Goal: Task Accomplishment & Management: Complete application form

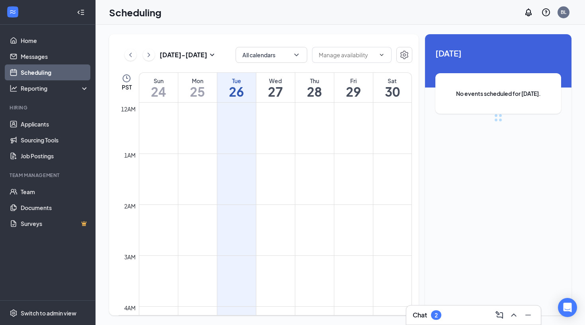
scroll to position [391, 0]
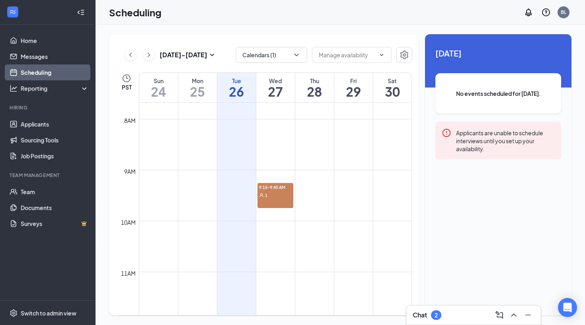
click at [440, 318] on div "2" at bounding box center [436, 315] width 10 height 10
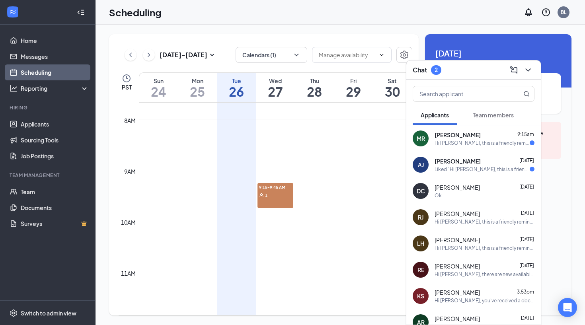
click at [474, 173] on div "[PERSON_NAME] [PERSON_NAME] [DATE] Liked “Hi [PERSON_NAME], this is a friendly …" at bounding box center [473, 165] width 134 height 26
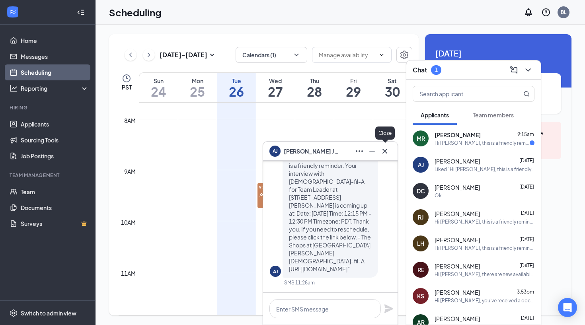
click at [386, 154] on icon "Cross" at bounding box center [385, 151] width 10 height 10
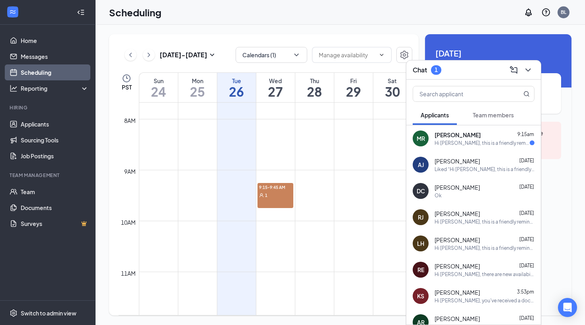
click at [449, 140] on div "Hi [PERSON_NAME], this is a friendly reminder. Your interview with [DEMOGRAPHIC…" at bounding box center [481, 143] width 95 height 7
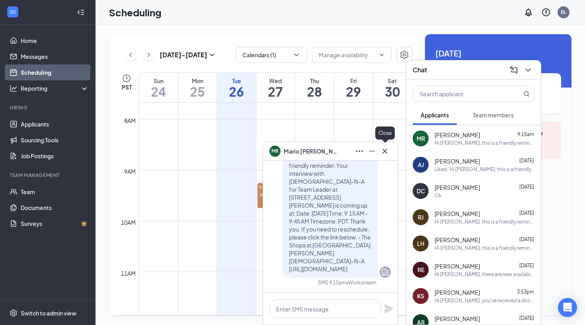
click at [390, 155] on div at bounding box center [384, 151] width 13 height 13
click at [389, 155] on icon "Cross" at bounding box center [385, 151] width 10 height 10
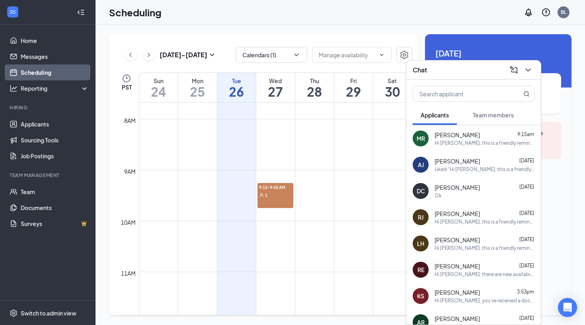
click at [468, 152] on div "[PERSON_NAME] [PERSON_NAME] [DATE] Liked “Hi [PERSON_NAME], this is a friendly …" at bounding box center [473, 165] width 134 height 26
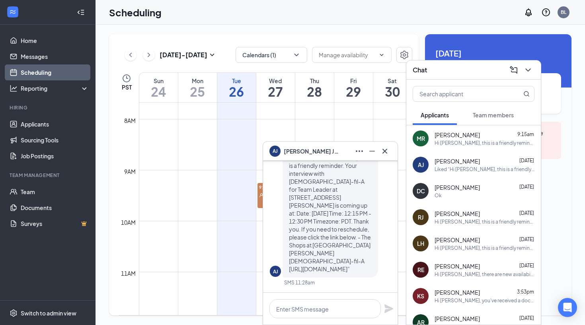
click at [461, 136] on span "[PERSON_NAME]" at bounding box center [456, 135] width 45 height 8
click at [289, 310] on textarea at bounding box center [324, 308] width 111 height 19
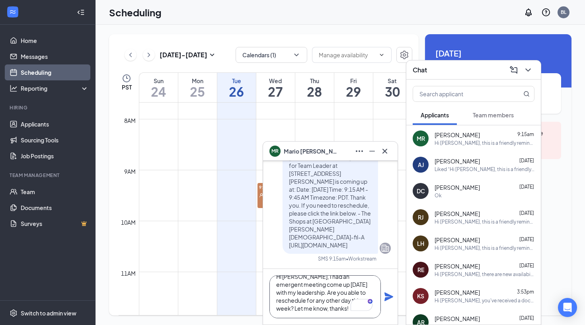
scroll to position [9, 0]
type textarea "Hi [PERSON_NAME], I had an emergent meeting come up [DATE] with my leadership. …"
click at [386, 295] on icon "Plane" at bounding box center [388, 296] width 9 height 9
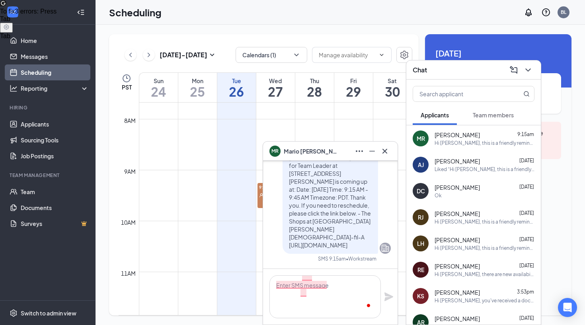
scroll to position [0, 0]
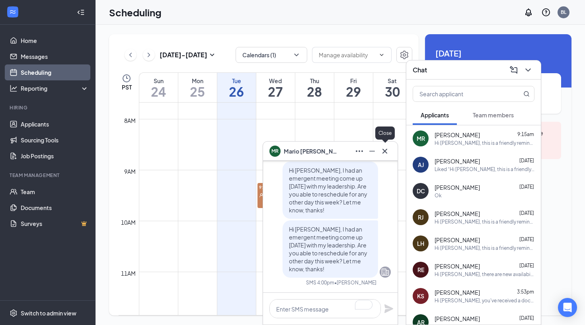
click at [390, 150] on button at bounding box center [384, 151] width 13 height 13
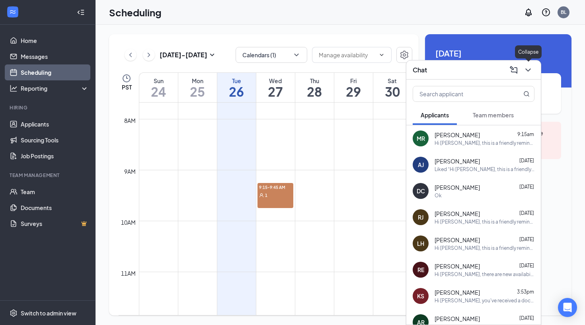
click at [529, 67] on icon "ChevronDown" at bounding box center [528, 70] width 10 height 10
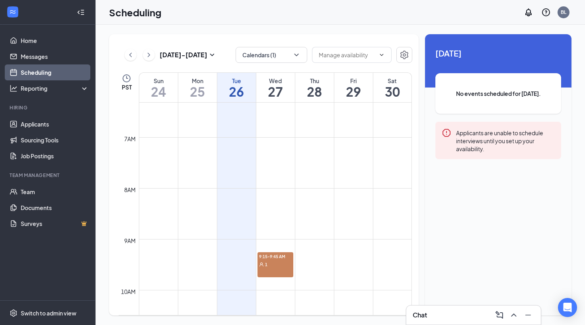
scroll to position [345, 0]
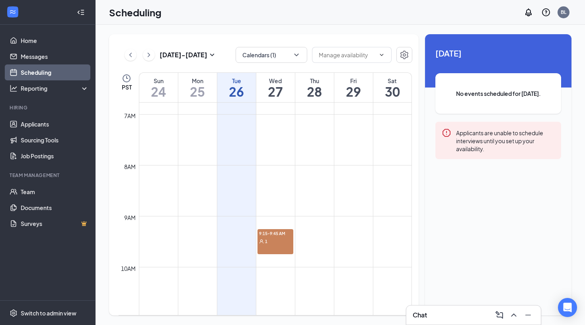
click at [280, 246] on div "9:15-9:45 AM 1" at bounding box center [275, 241] width 36 height 25
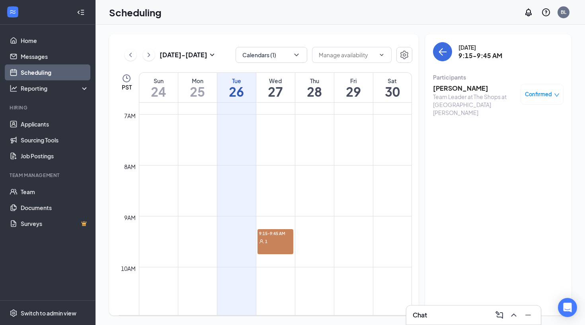
click at [474, 312] on div "Chat" at bounding box center [474, 315] width 122 height 13
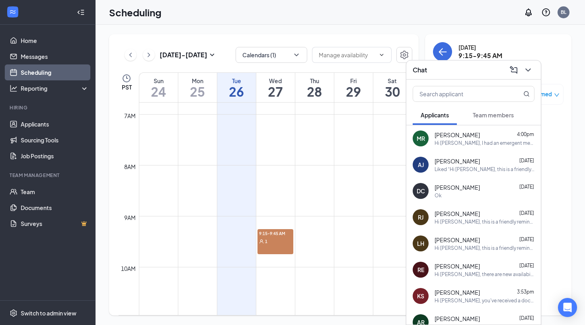
click at [460, 142] on div "Hi [PERSON_NAME], I had an emergent meeting come up [DATE] with my leadership. …" at bounding box center [484, 143] width 100 height 7
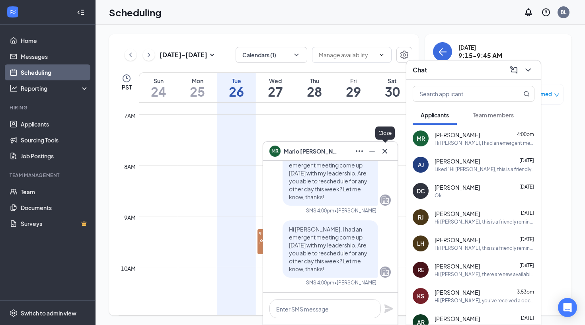
click at [388, 153] on icon "Cross" at bounding box center [385, 151] width 10 height 10
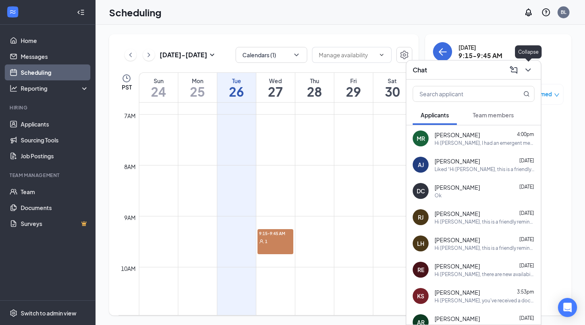
click at [530, 67] on icon "ChevronDown" at bounding box center [528, 70] width 10 height 10
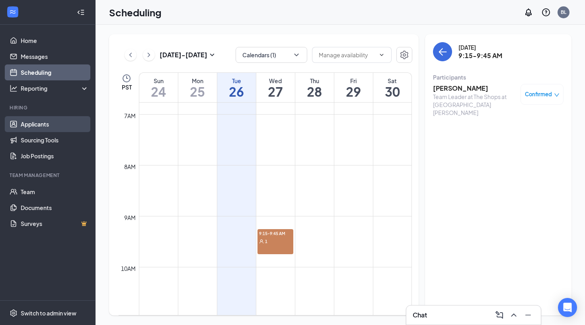
click at [43, 121] on link "Applicants" at bounding box center [55, 124] width 68 height 16
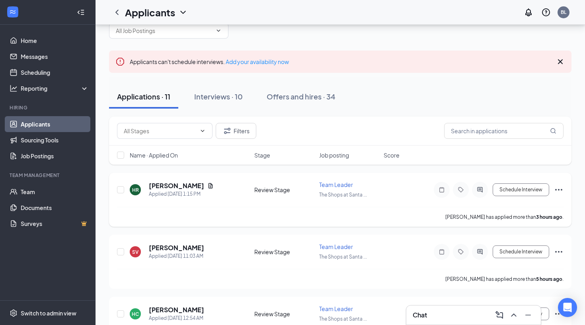
scroll to position [25, 0]
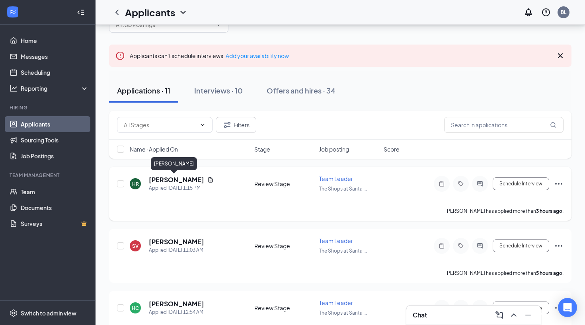
click at [172, 179] on h5 "[PERSON_NAME]" at bounding box center [176, 179] width 55 height 9
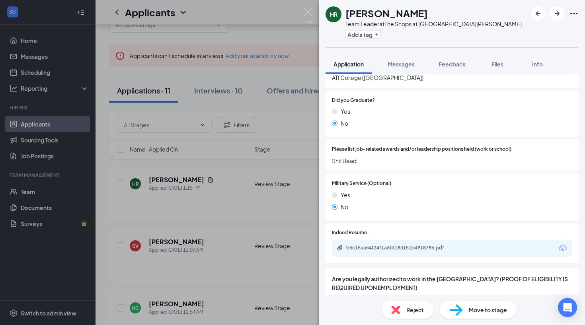
scroll to position [845, 0]
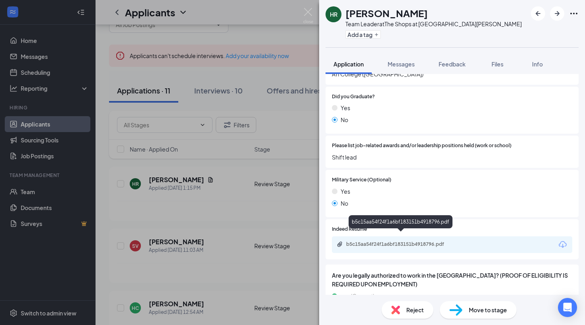
click at [417, 241] on div "b5c15aa54f24f1a6bf183151b4918796.pdf" at bounding box center [401, 244] width 111 height 6
click at [305, 13] on img at bounding box center [308, 16] width 10 height 16
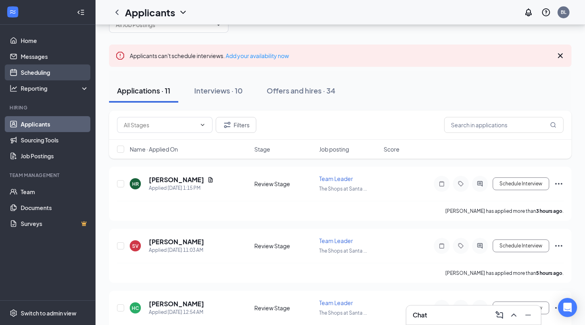
click at [53, 69] on link "Scheduling" at bounding box center [55, 72] width 68 height 16
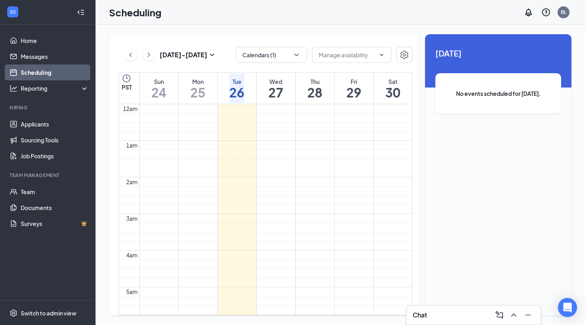
scroll to position [391, 0]
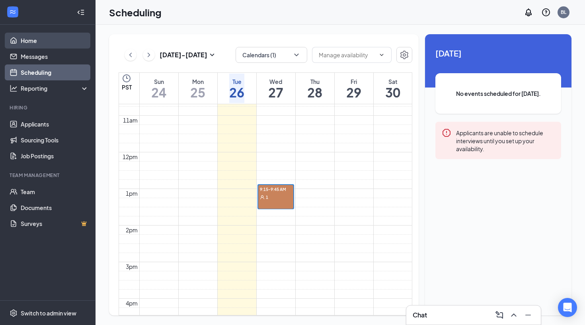
click at [34, 39] on link "Home" at bounding box center [55, 41] width 68 height 16
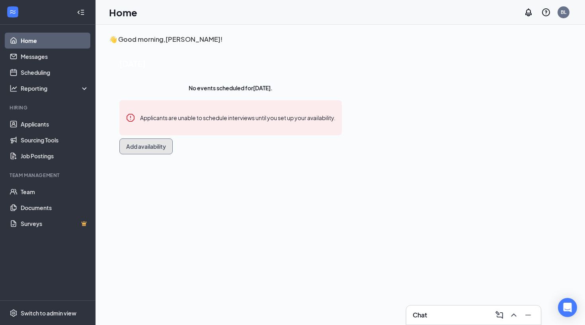
click at [173, 154] on button "Add availability" at bounding box center [145, 146] width 53 height 16
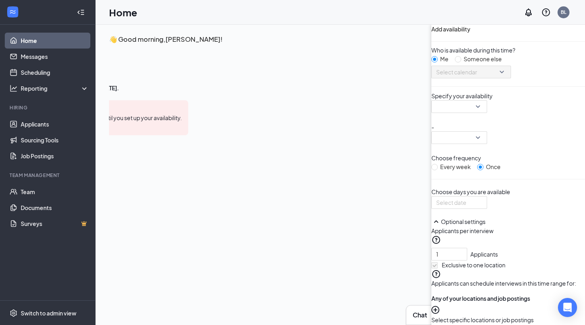
scroll to position [3, 0]
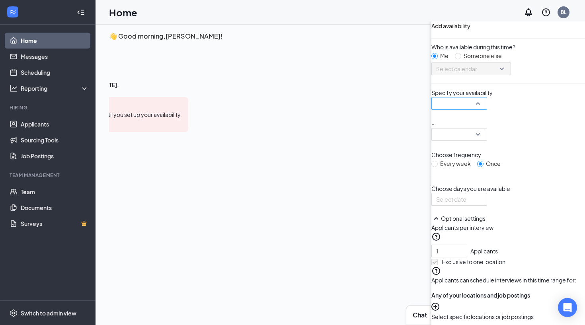
click at [436, 109] on input "search" at bounding box center [456, 103] width 41 height 12
click at [431, 159] on p "Choose frequency" at bounding box center [508, 154] width 154 height 9
click at [436, 204] on input at bounding box center [458, 199] width 45 height 9
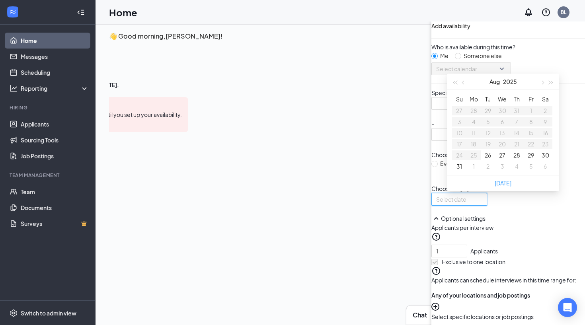
click at [436, 204] on div at bounding box center [459, 199] width 46 height 9
click at [499, 160] on button "27" at bounding box center [502, 155] width 6 height 9
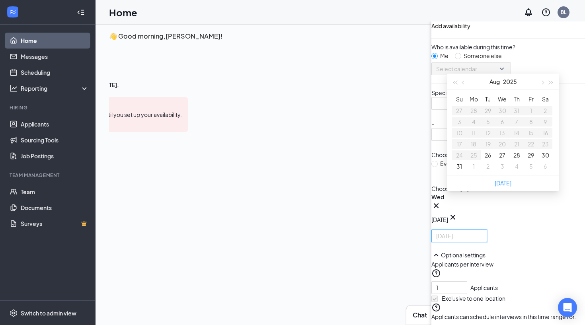
click at [513, 160] on button "28" at bounding box center [516, 155] width 7 height 9
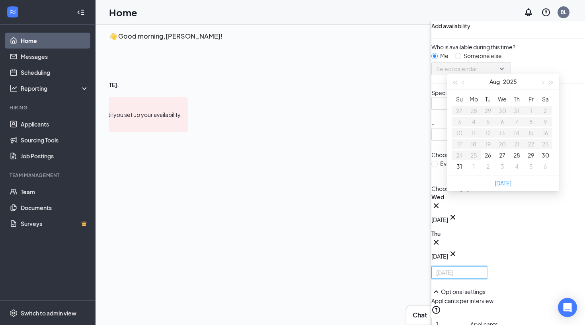
click at [528, 160] on button "29" at bounding box center [531, 155] width 6 height 9
click at [541, 160] on button "30" at bounding box center [545, 155] width 8 height 9
type input "[DATE]"
click at [431, 279] on div "[DATE] [DATE] [DATE] Sat Aug [DATE] Mo Tu We Th Fr Sa 27 28 29 30 31 1 2 3 4 5 …" at bounding box center [508, 272] width 154 height 159
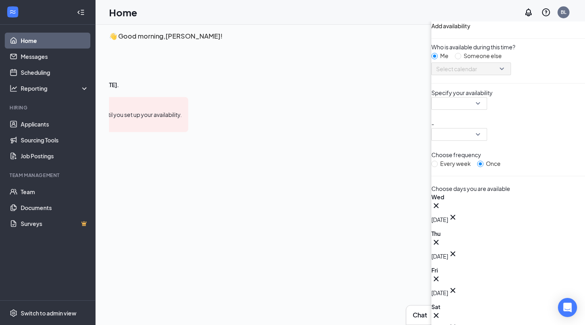
scroll to position [19, 0]
click at [431, 110] on div at bounding box center [459, 103] width 56 height 13
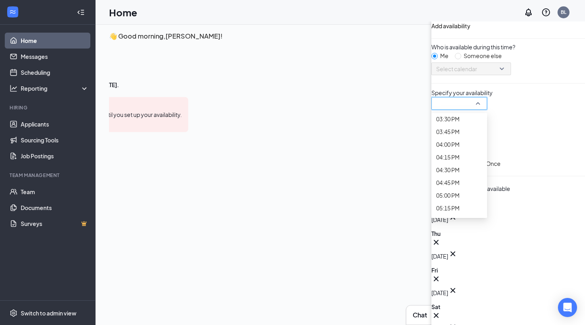
scroll to position [882, 0]
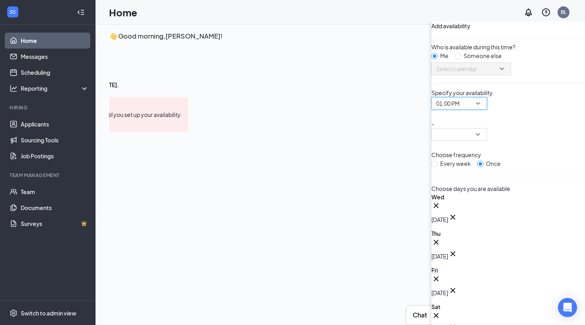
scroll to position [19, 0]
click at [436, 140] on input "search" at bounding box center [456, 135] width 41 height 12
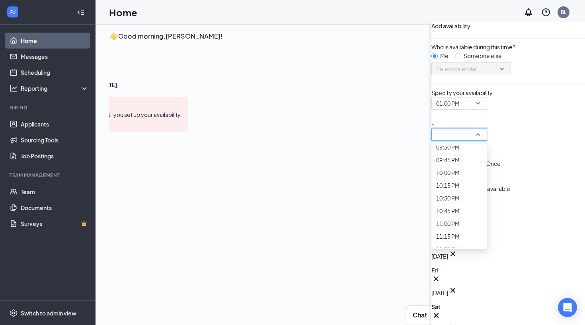
scroll to position [1096, 0]
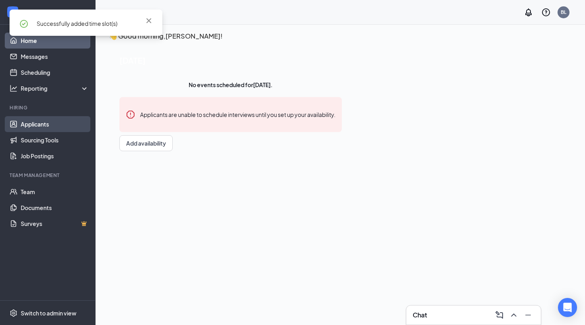
click at [35, 129] on link "Applicants" at bounding box center [55, 124] width 68 height 16
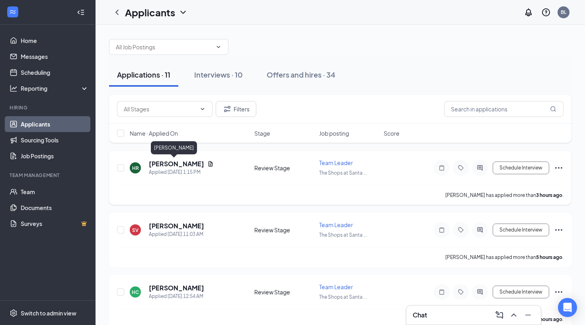
click at [174, 163] on h5 "[PERSON_NAME]" at bounding box center [176, 164] width 55 height 9
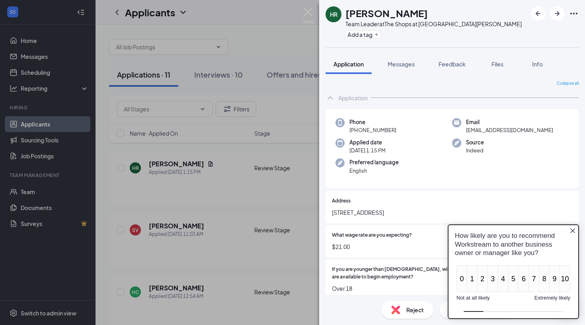
click at [571, 230] on icon "Close button" at bounding box center [572, 231] width 6 height 6
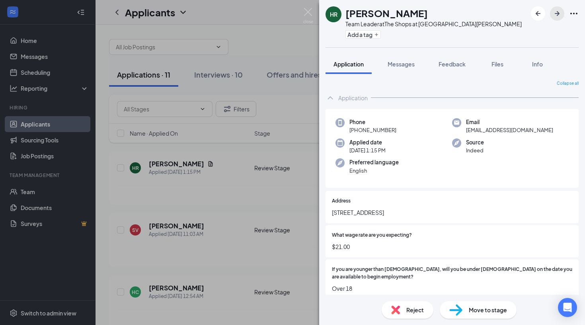
click at [557, 10] on icon "ArrowRight" at bounding box center [557, 14] width 10 height 10
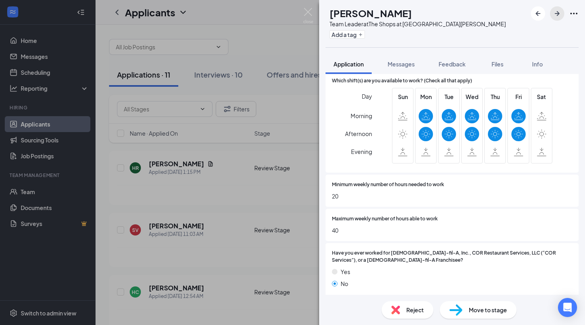
scroll to position [422, 0]
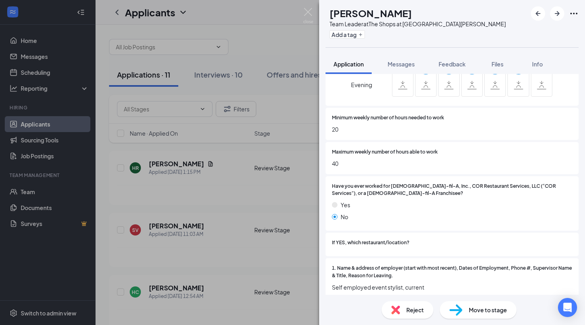
click at [406, 306] on div "Reject" at bounding box center [408, 310] width 52 height 18
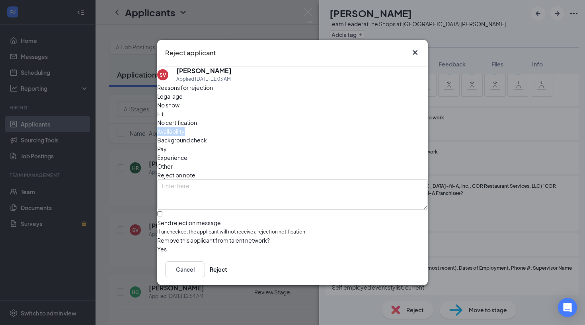
click at [185, 127] on span "Availability" at bounding box center [170, 131] width 27 height 9
click at [162, 211] on input "Send rejection message If unchecked, the applicant will not receive a rejection…" at bounding box center [159, 213] width 5 height 5
checkbox input "true"
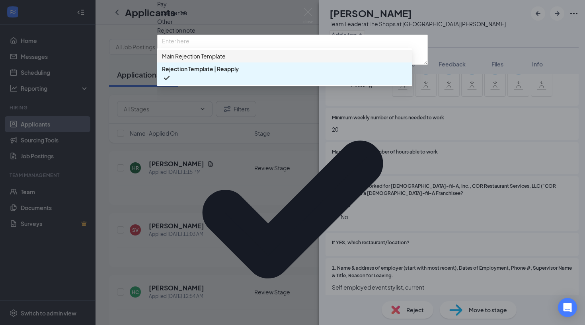
click at [245, 60] on span "Main Rejection Template" at bounding box center [284, 56] width 245 height 9
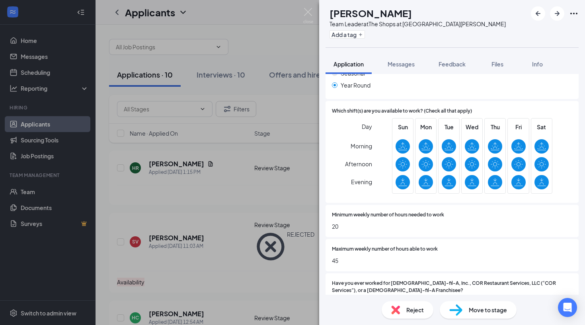
scroll to position [326, 0]
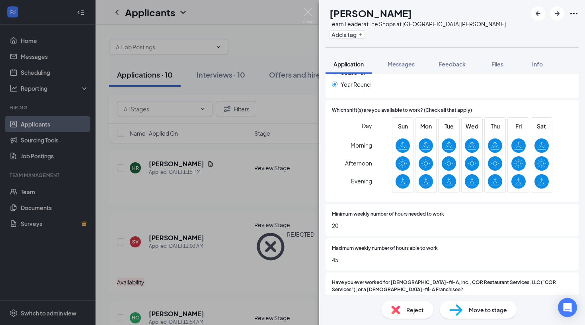
click at [474, 308] on span "Move to stage" at bounding box center [488, 310] width 38 height 9
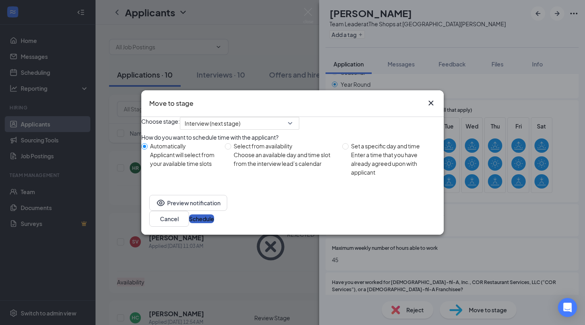
click at [214, 220] on button "Schedule" at bounding box center [201, 218] width 25 height 9
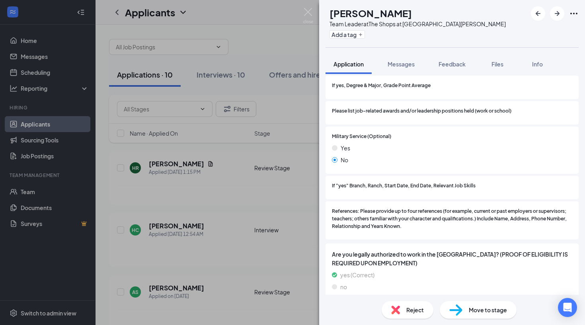
scroll to position [871, 0]
click at [419, 301] on div "Reject" at bounding box center [408, 310] width 52 height 18
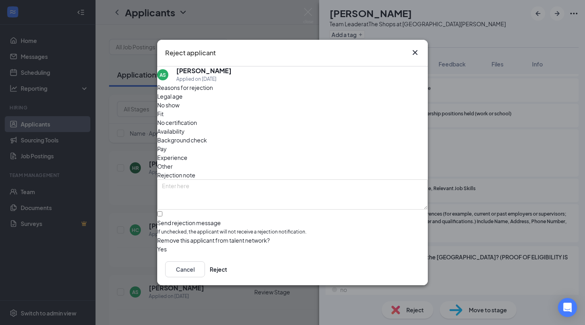
click at [187, 153] on span "Experience" at bounding box center [172, 157] width 30 height 9
click at [162, 211] on input "Send rejection message If unchecked, the applicant will not receive a rejection…" at bounding box center [159, 213] width 5 height 5
checkbox input "true"
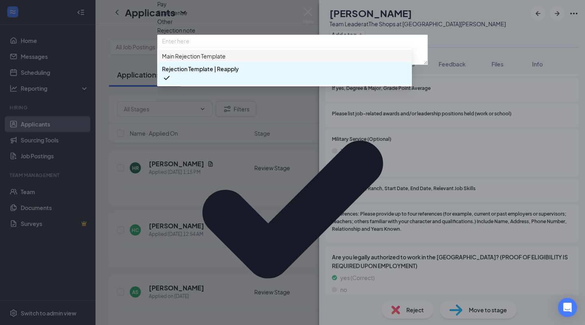
click at [236, 60] on span "Main Rejection Template" at bounding box center [284, 56] width 245 height 9
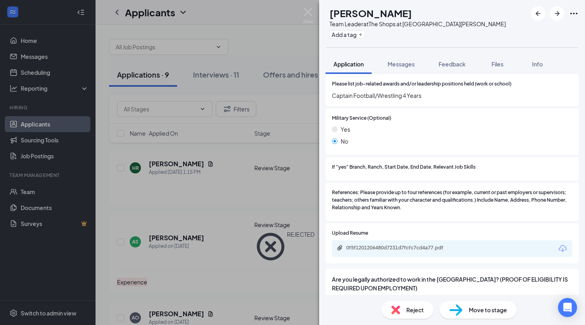
scroll to position [950, 0]
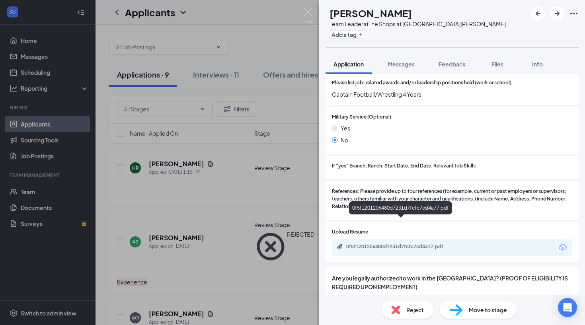
click at [421, 243] on div "0f5f1201206480d7231d7fcfc7cd4a77.pdf" at bounding box center [401, 246] width 111 height 6
click at [558, 16] on icon "ArrowRight" at bounding box center [557, 14] width 10 height 10
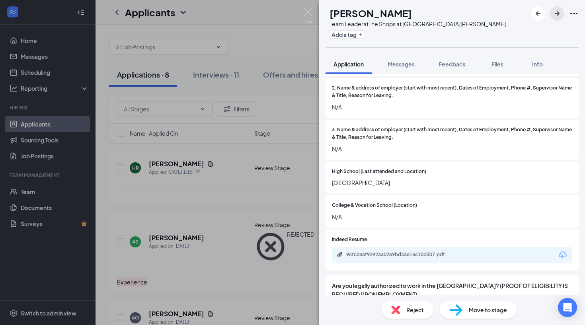
scroll to position [685, 0]
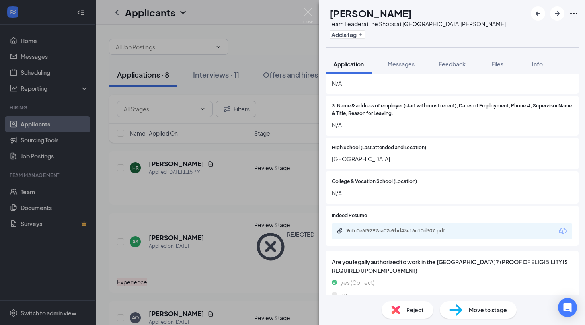
click at [422, 310] on span "Reject" at bounding box center [415, 310] width 18 height 9
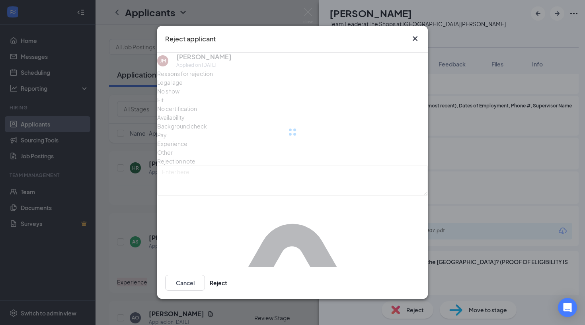
scroll to position [681, 0]
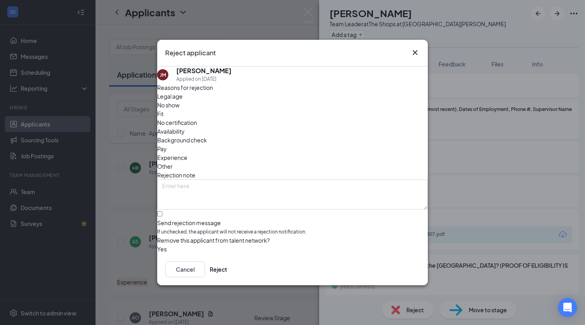
click at [187, 153] on span "Experience" at bounding box center [172, 157] width 30 height 9
click at [185, 127] on span "Availability" at bounding box center [170, 131] width 27 height 9
click at [162, 211] on input "Send rejection message If unchecked, the applicant will not receive a rejection…" at bounding box center [159, 213] width 5 height 5
checkbox input "true"
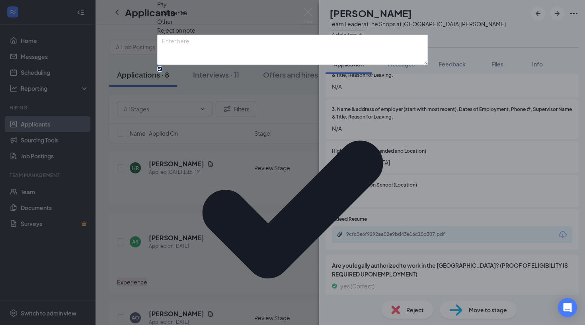
scroll to position [21, 0]
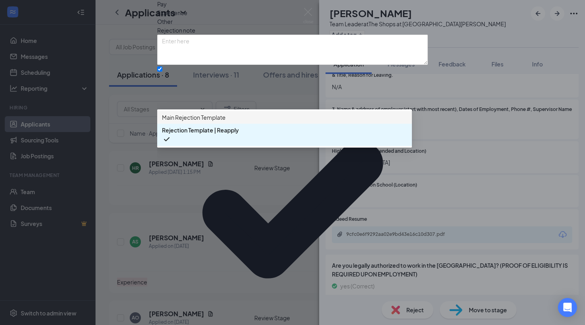
click at [225, 124] on div "Main Rejection Template" at bounding box center [284, 117] width 255 height 13
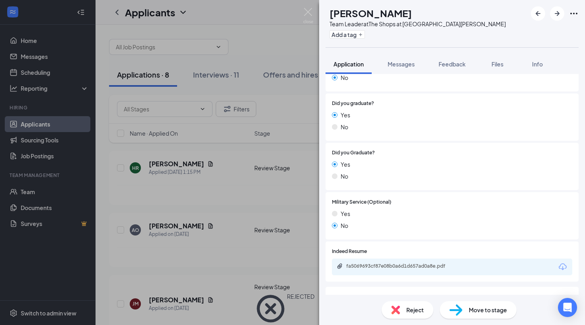
scroll to position [627, 0]
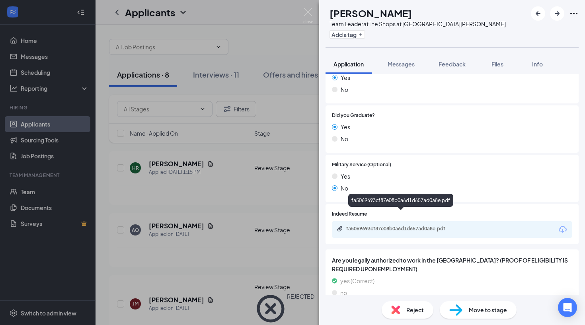
click at [387, 226] on div "fa5069693cf87e08b0a6d1d657ad0a8e.pdf" at bounding box center [401, 229] width 111 height 6
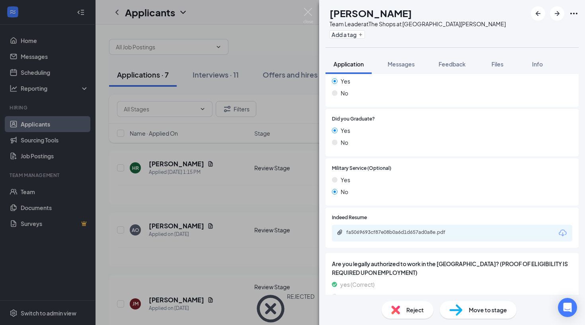
click at [420, 307] on span "Reject" at bounding box center [415, 310] width 18 height 9
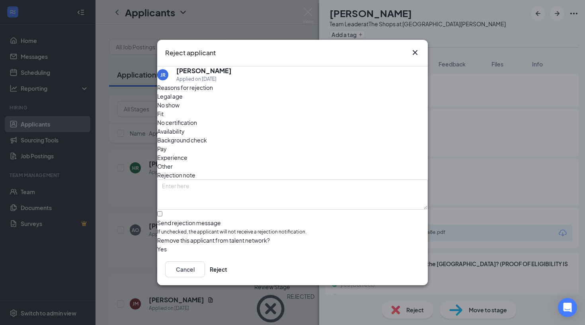
click at [187, 153] on span "Experience" at bounding box center [172, 157] width 30 height 9
click at [162, 211] on input "Send rejection message If unchecked, the applicant will not receive a rejection…" at bounding box center [159, 213] width 5 height 5
checkbox input "true"
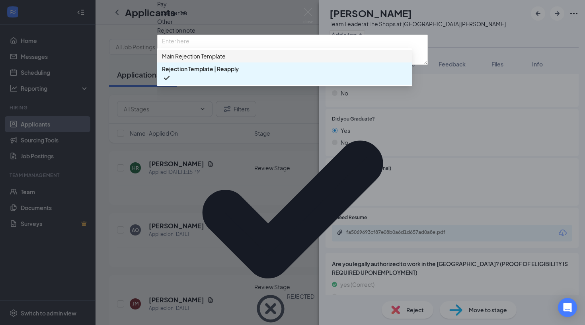
click at [239, 62] on div "Main Rejection Template" at bounding box center [284, 56] width 255 height 13
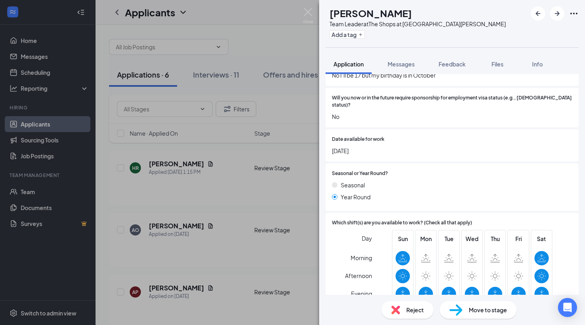
scroll to position [259, 0]
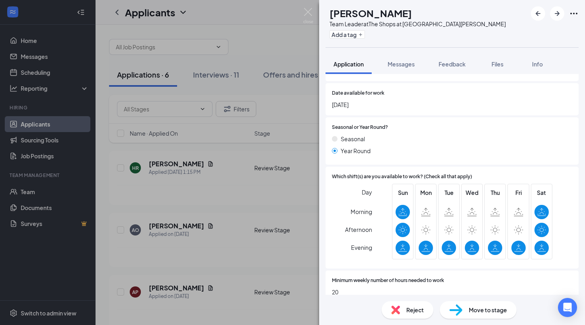
click at [413, 309] on span "Reject" at bounding box center [415, 310] width 18 height 9
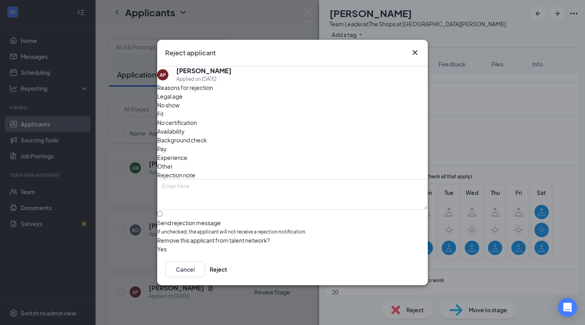
click at [185, 127] on span "Availability" at bounding box center [170, 131] width 27 height 9
click at [162, 211] on input "Send rejection message If unchecked, the applicant will not receive a rejection…" at bounding box center [159, 213] width 5 height 5
checkbox input "true"
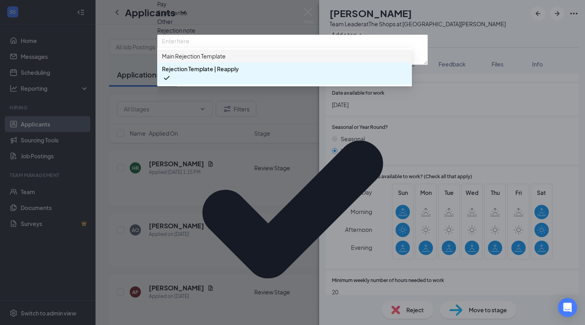
click at [226, 60] on span "Main Rejection Template" at bounding box center [194, 56] width 64 height 9
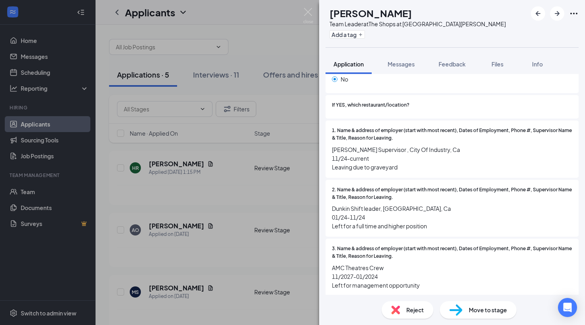
scroll to position [560, 0]
